Goal: Find specific page/section: Find specific page/section

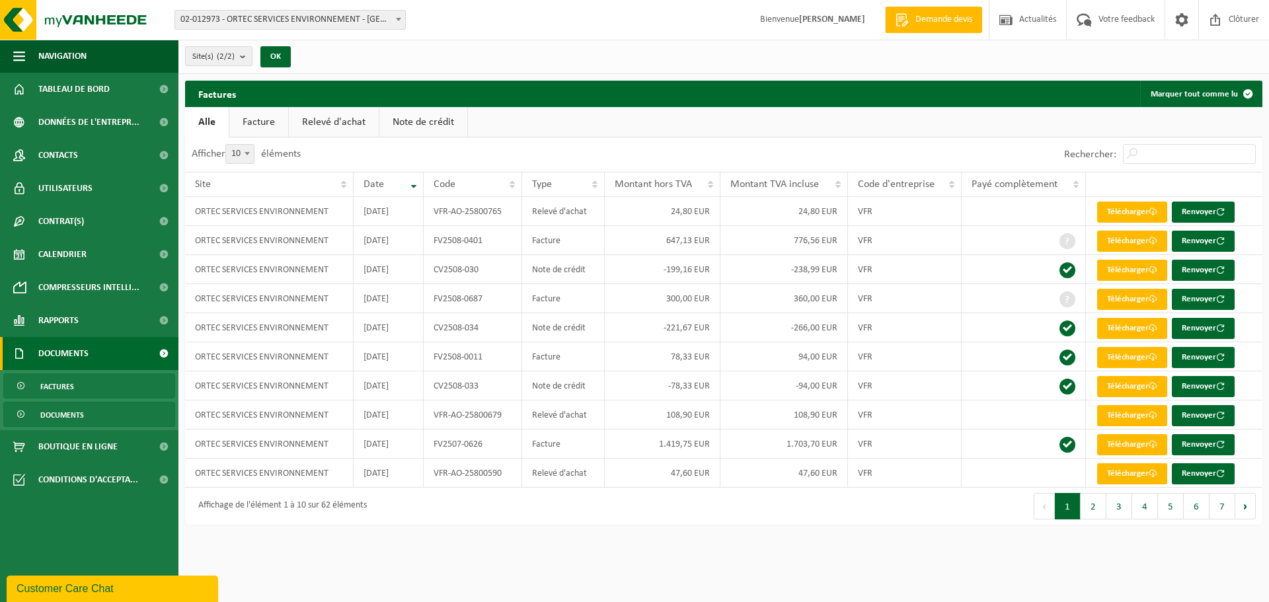
drag, startPoint x: 59, startPoint y: 416, endPoint x: 33, endPoint y: 426, distance: 27.6
click at [59, 416] on span "Documents" at bounding box center [62, 415] width 44 height 25
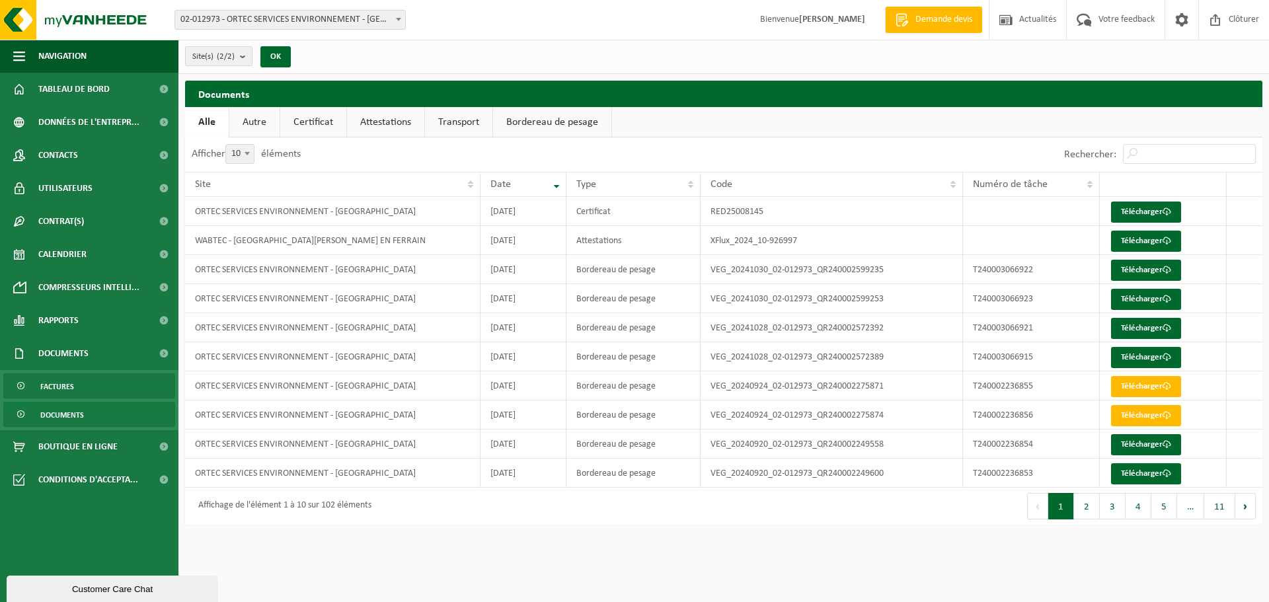
click at [58, 384] on span "Factures" at bounding box center [57, 386] width 34 height 25
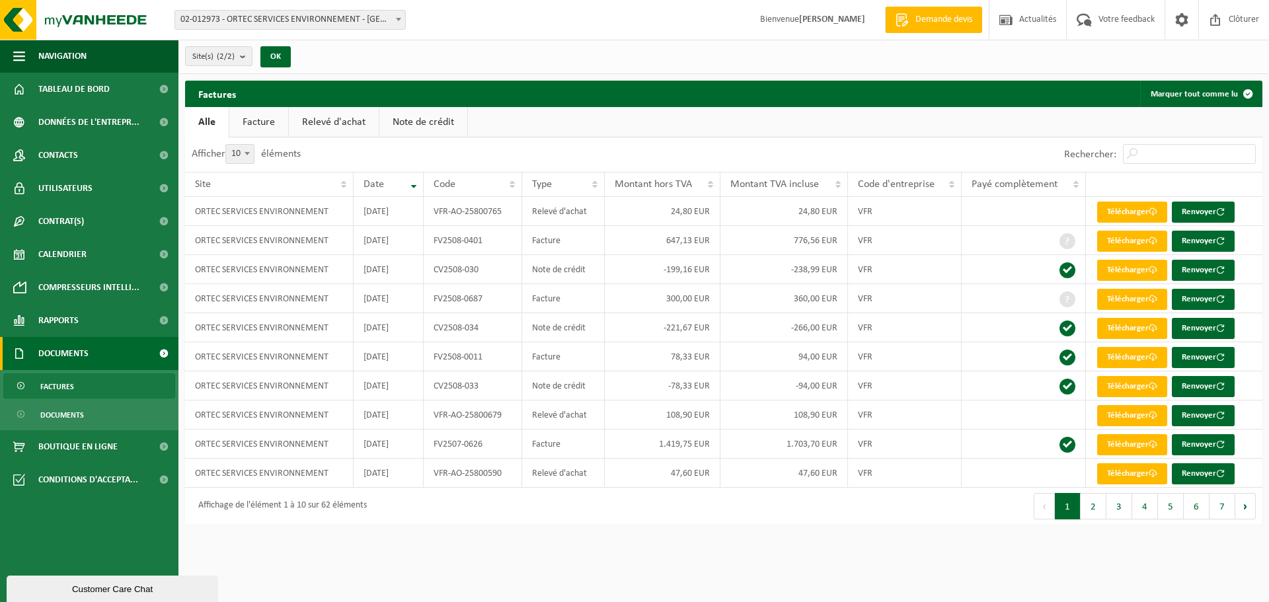
click at [433, 119] on link "Note de crédit" at bounding box center [423, 122] width 88 height 30
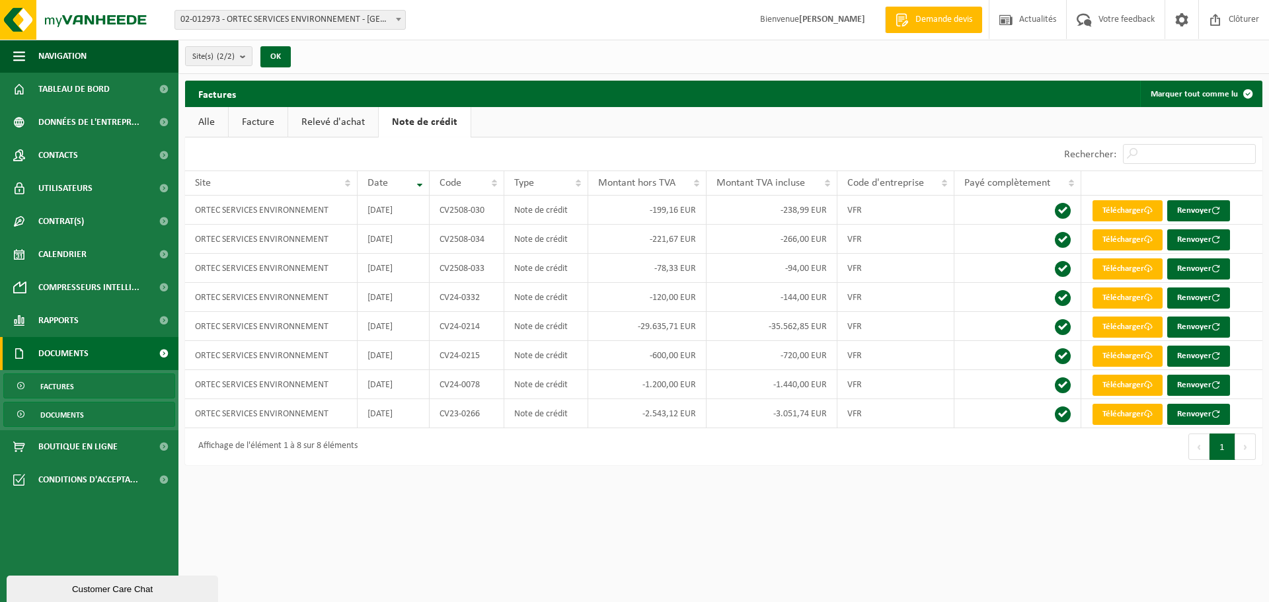
click at [60, 411] on span "Documents" at bounding box center [62, 415] width 44 height 25
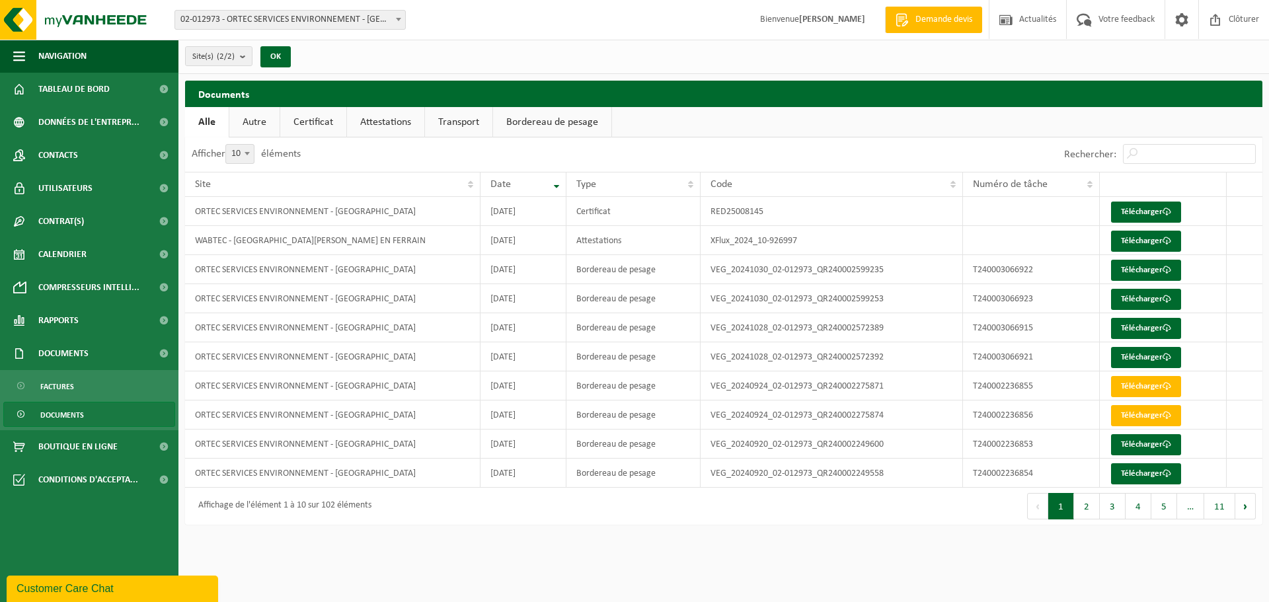
click at [253, 123] on link "Autre" at bounding box center [254, 122] width 50 height 30
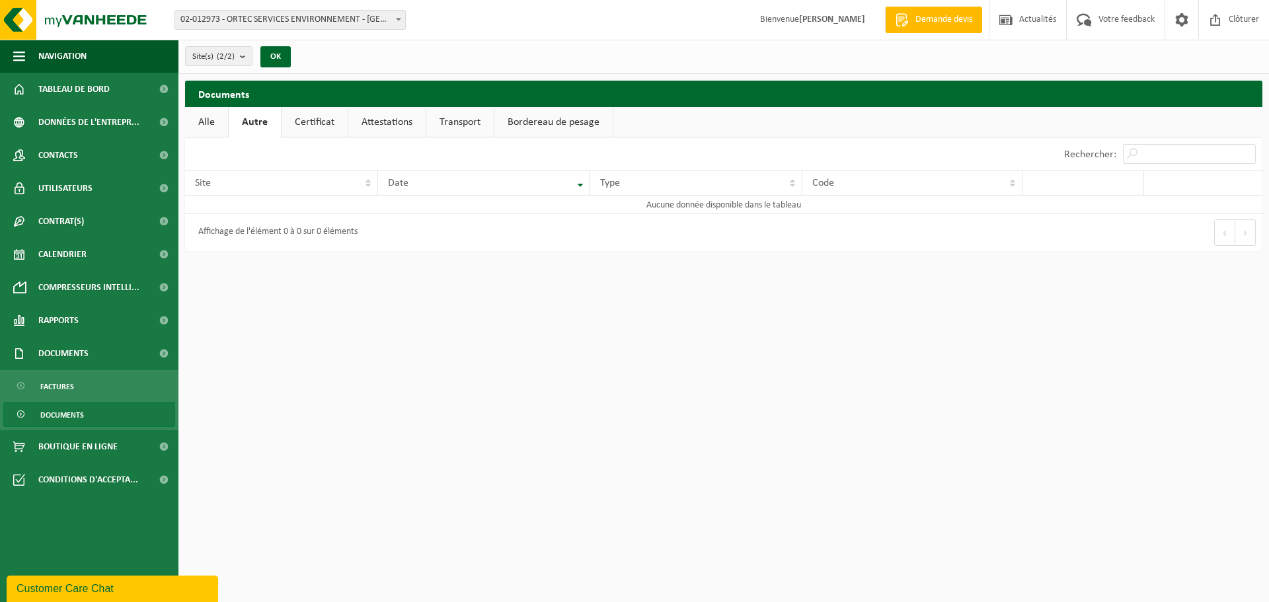
click at [451, 124] on link "Transport" at bounding box center [459, 122] width 67 height 30
click at [533, 122] on link "Bordereau de pesage" at bounding box center [554, 122] width 118 height 30
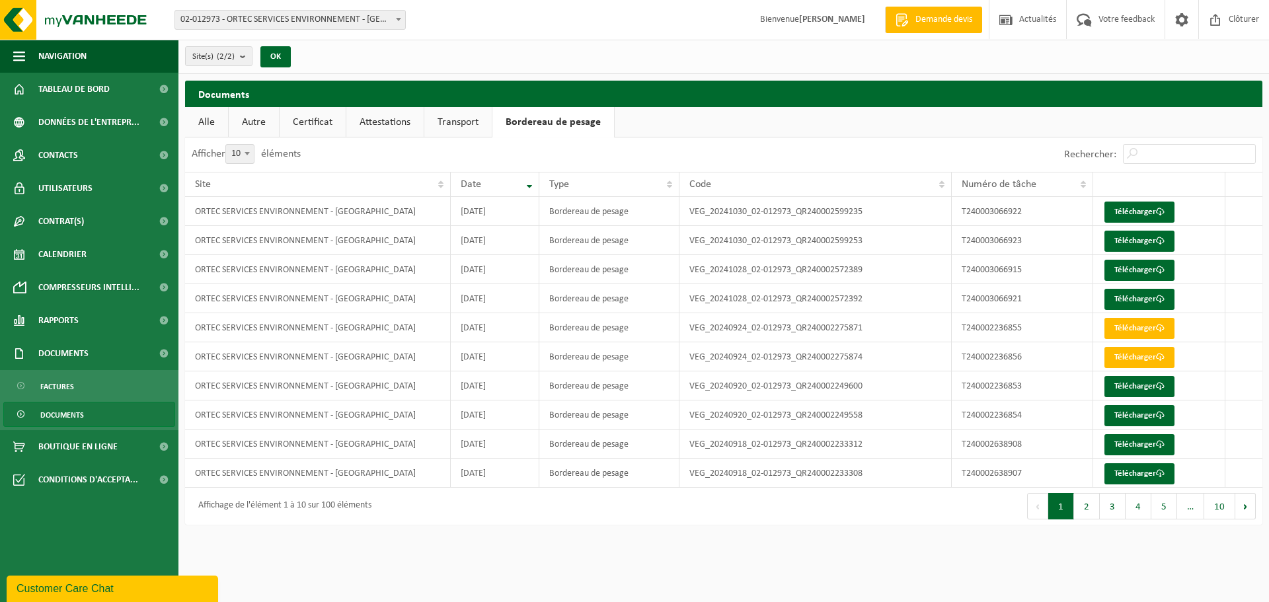
click at [59, 417] on span "Documents" at bounding box center [62, 415] width 44 height 25
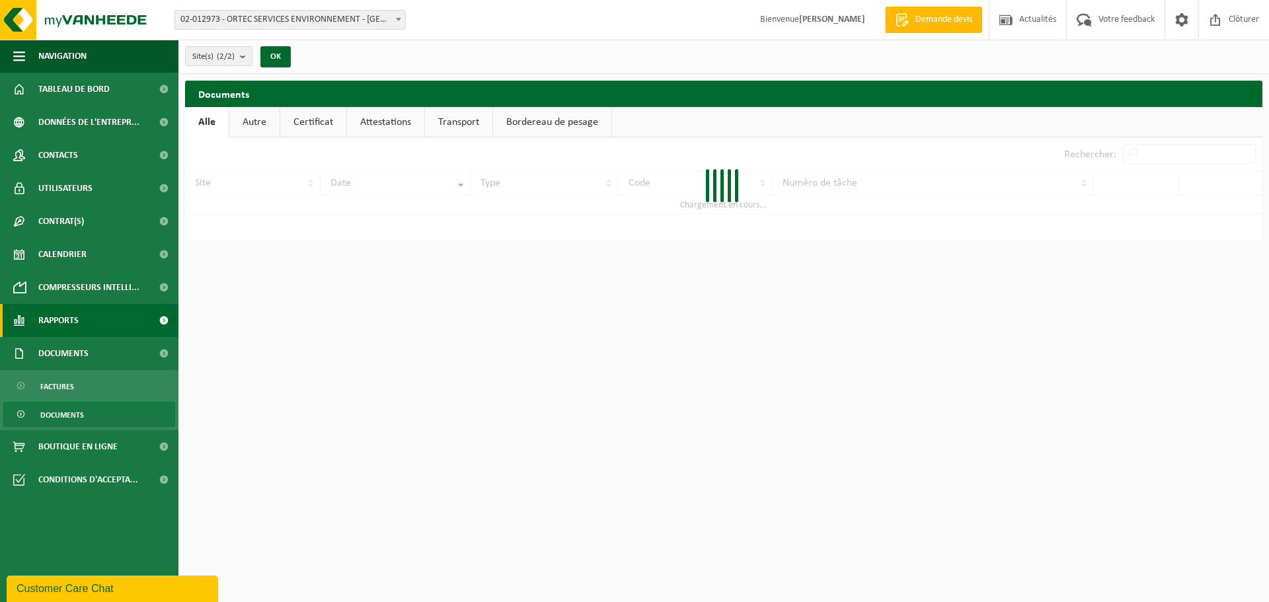
click at [58, 321] on span "Rapports" at bounding box center [58, 320] width 40 height 33
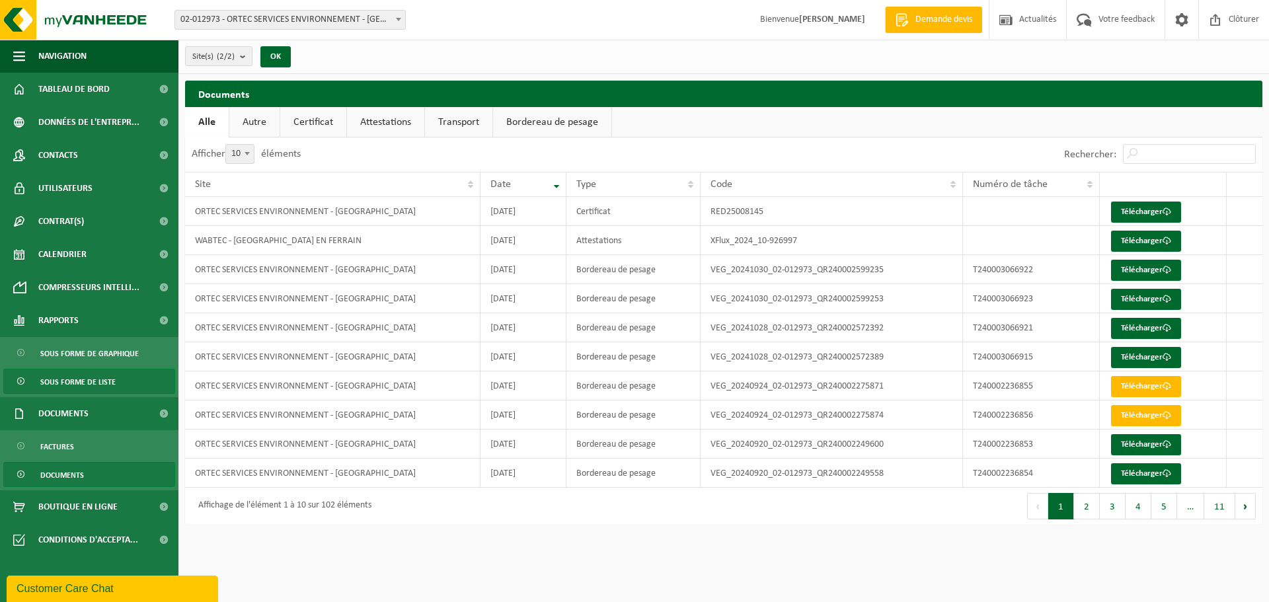
click at [71, 384] on span "Sous forme de liste" at bounding box center [77, 381] width 75 height 25
